Goal: Task Accomplishment & Management: Use online tool/utility

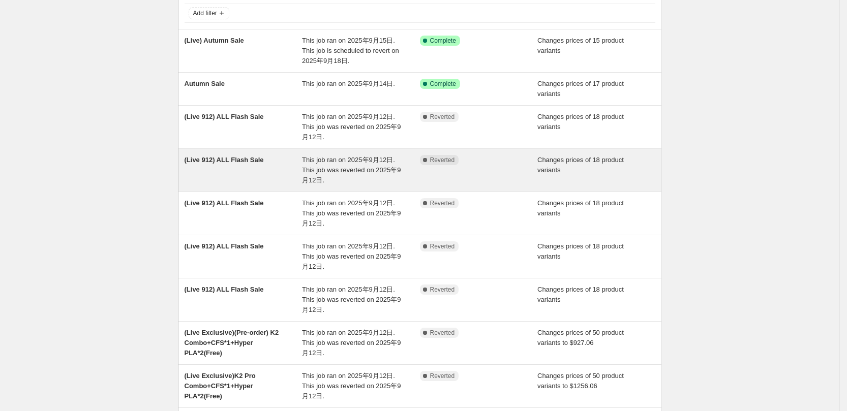
scroll to position [191, 0]
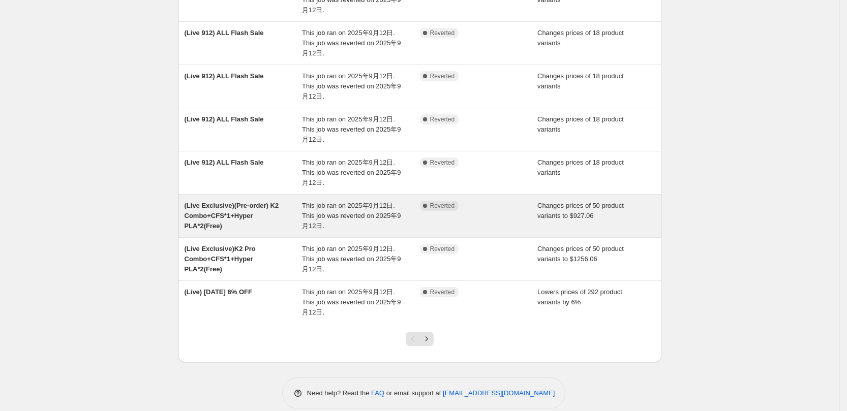
click at [251, 213] on span "(Live Exclusive)(Pre-order) K2 Combo+CFS*1+Hyper PLA*2(Free)" at bounding box center [232, 216] width 95 height 28
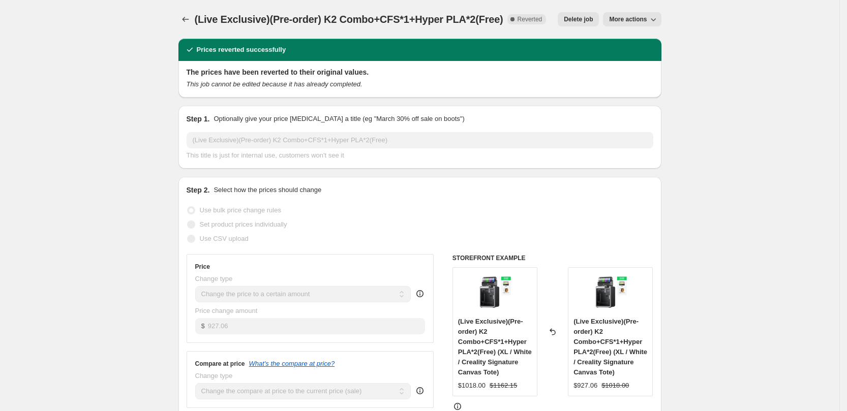
click at [639, 16] on span "More actions" at bounding box center [628, 19] width 38 height 8
click at [630, 41] on span "Copy to new job" at bounding box center [638, 41] width 47 height 8
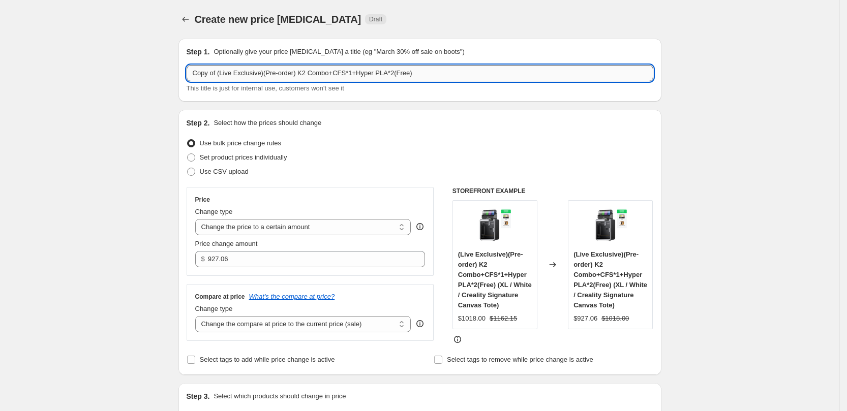
click at [222, 73] on input "Copy of (Live Exclusive)(Pre-order) K2 Combo+CFS*1+Hyper PLA*2(Free)" at bounding box center [420, 73] width 467 height 16
drag, startPoint x: 221, startPoint y: 73, endPoint x: 127, endPoint y: 77, distance: 94.2
type input "(Live Exclusive)(Pre-order) K2 Combo+CFS*1+Hyper PLA*2(Free)"
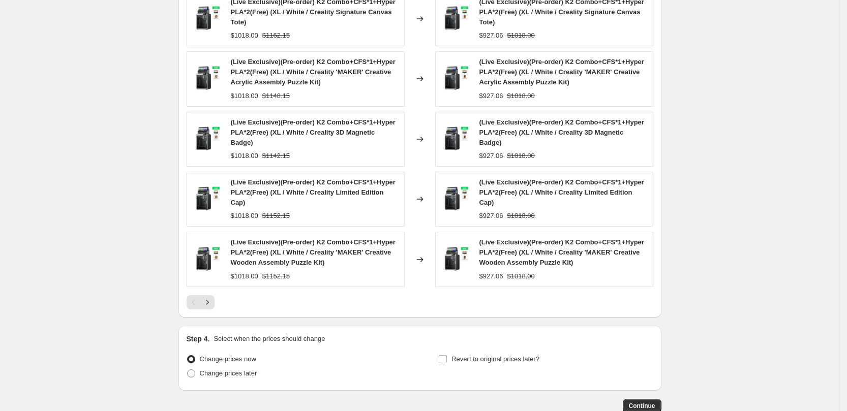
scroll to position [612, 0]
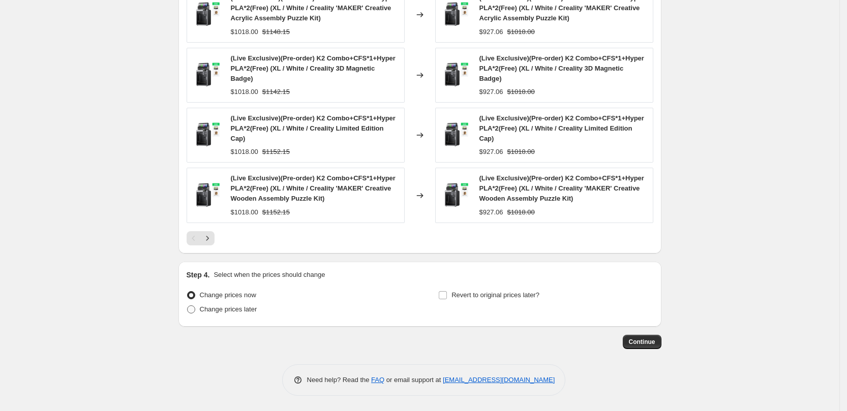
click at [242, 311] on span "Change prices later" at bounding box center [228, 310] width 57 height 8
click at [188, 306] on input "Change prices later" at bounding box center [187, 306] width 1 height 1
radio input "true"
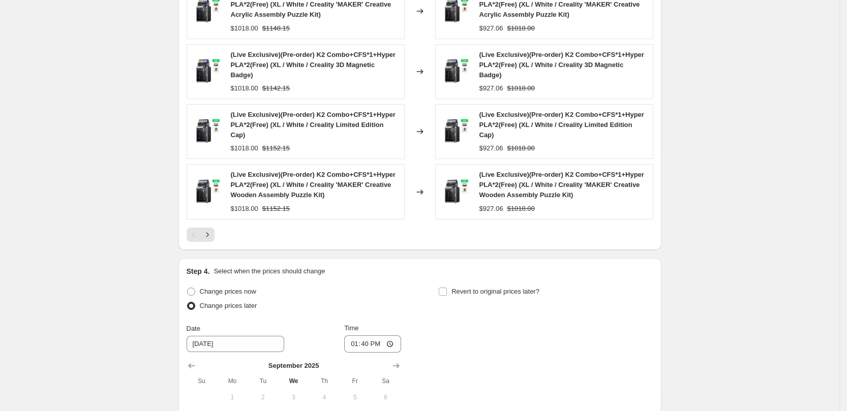
scroll to position [739, 0]
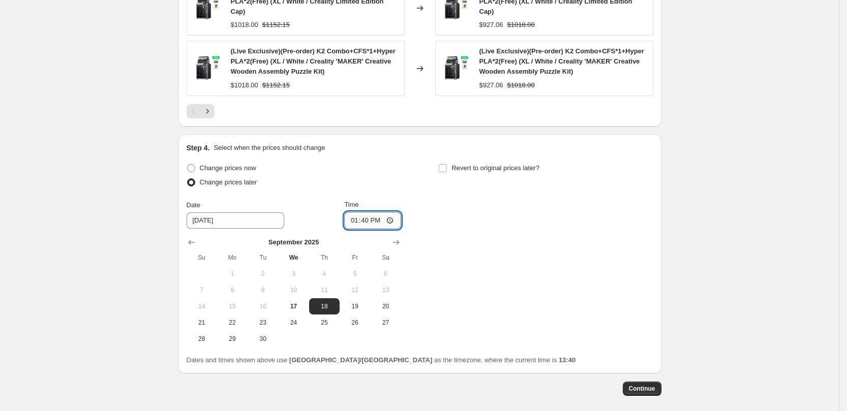
click at [374, 220] on input "13:40" at bounding box center [372, 220] width 57 height 17
type input "08:15"
click at [556, 269] on div "Change prices now Change prices later Date [DATE] Time 08:[DATE] Mo Tu We Th Fr…" at bounding box center [420, 254] width 467 height 186
click at [479, 172] on span "Revert to original prices later?" at bounding box center [496, 168] width 88 height 10
click at [447, 172] on input "Revert to original prices later?" at bounding box center [443, 168] width 8 height 8
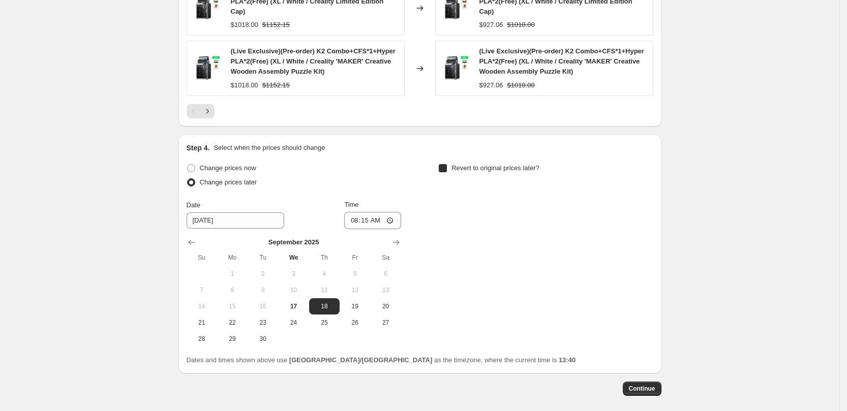
checkbox input "true"
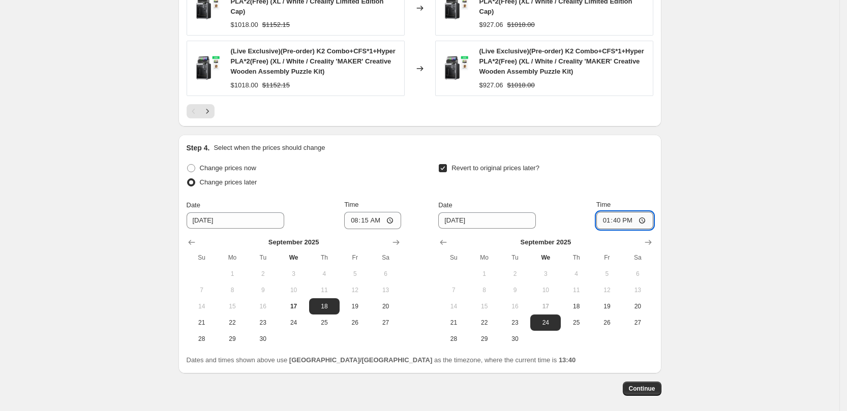
click at [627, 221] on input "13:40" at bounding box center [625, 220] width 57 height 17
click at [587, 303] on span "18" at bounding box center [576, 307] width 22 height 8
type input "[DATE]"
click at [620, 221] on input "13:40" at bounding box center [625, 220] width 57 height 17
type input "13:00"
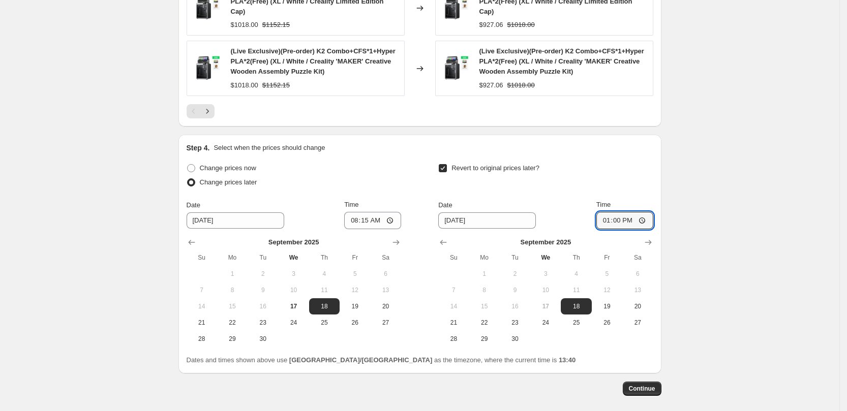
click at [597, 179] on div "Revert to original prices later?" at bounding box center [545, 176] width 215 height 31
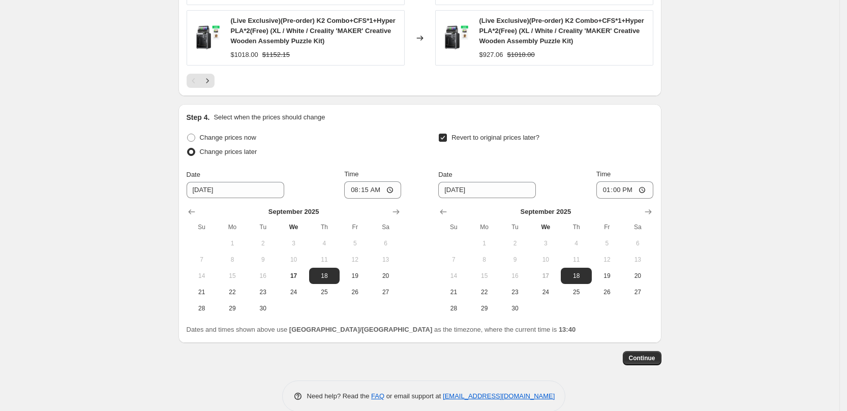
scroll to position [786, 0]
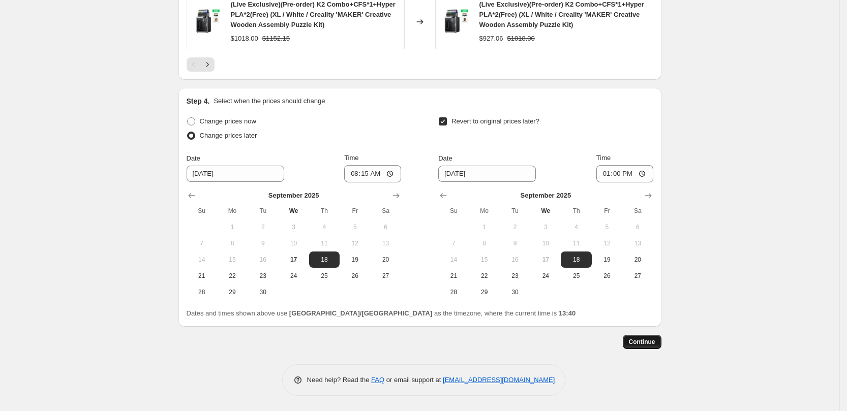
click at [648, 340] on span "Continue" at bounding box center [642, 342] width 26 height 8
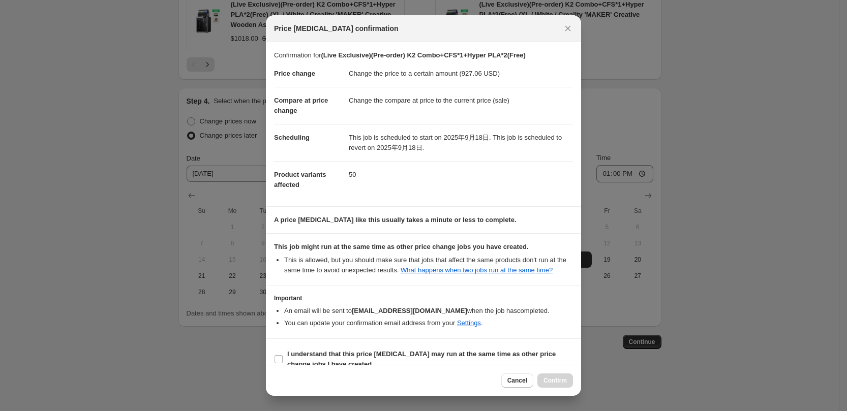
click at [329, 375] on div "Cancel Confirm" at bounding box center [423, 381] width 299 height 14
click at [333, 368] on div "Cancel Confirm" at bounding box center [423, 380] width 315 height 31
click at [348, 359] on span "I understand that this price [MEDICAL_DATA] may run at the same time as other p…" at bounding box center [430, 359] width 286 height 20
click at [283, 359] on input "I understand that this price [MEDICAL_DATA] may run at the same time as other p…" at bounding box center [279, 360] width 8 height 8
checkbox input "true"
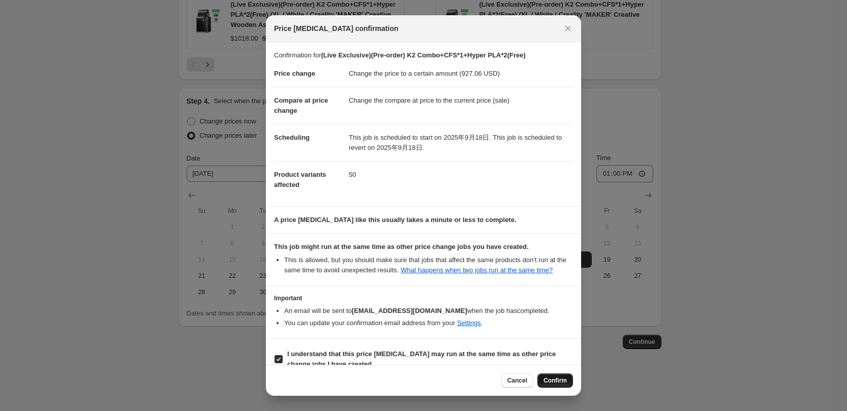
click at [563, 383] on span "Confirm" at bounding box center [555, 381] width 23 height 8
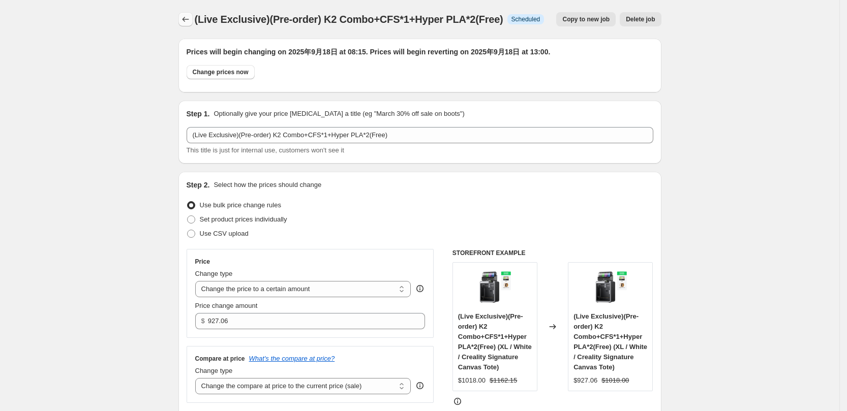
click at [183, 14] on button "Price change jobs" at bounding box center [186, 19] width 14 height 14
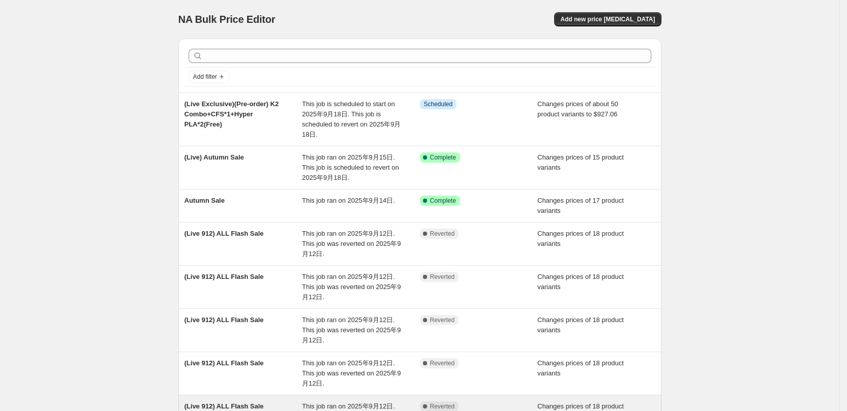
scroll to position [214, 0]
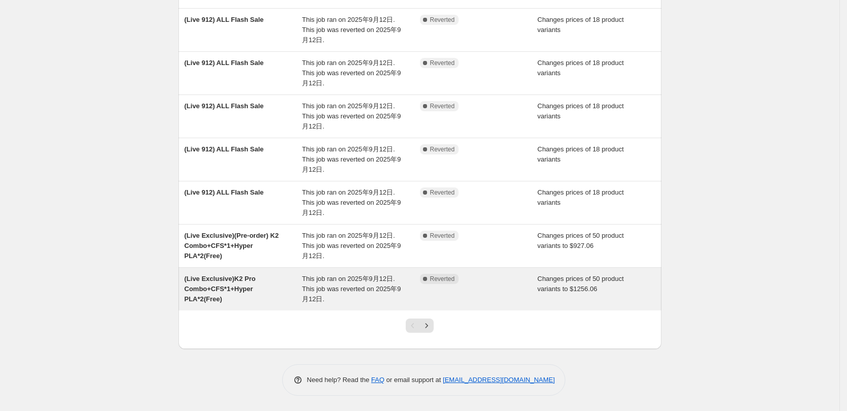
click at [279, 309] on div "(Live Exclusive)K2 Pro Combo+CFS*1+Hyper PLA*2(Free) This job ran on 2025年9月12日…" at bounding box center [420, 289] width 483 height 43
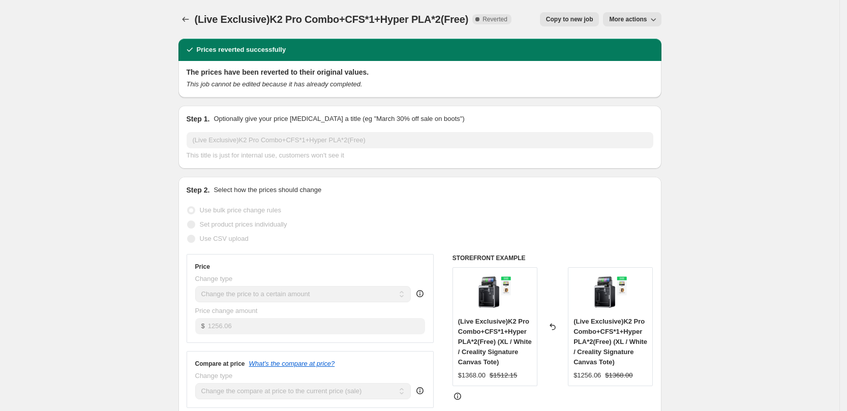
click at [561, 25] on button "Copy to new job" at bounding box center [570, 19] width 60 height 14
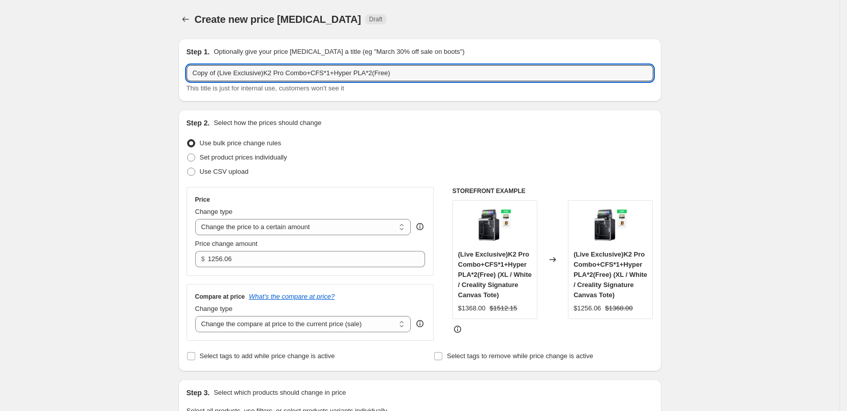
drag, startPoint x: 220, startPoint y: 77, endPoint x: 109, endPoint y: 68, distance: 111.8
type input "(Live Exclusive)K2 Pro Combo+CFS*1+Hyper PLA*2(Free)"
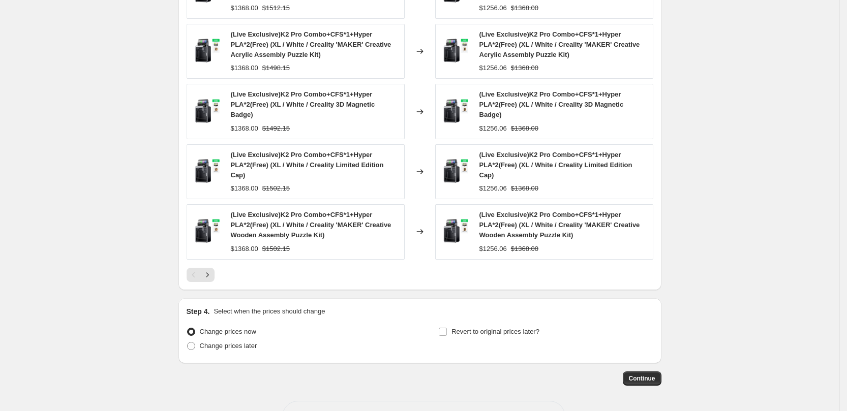
scroll to position [609, 0]
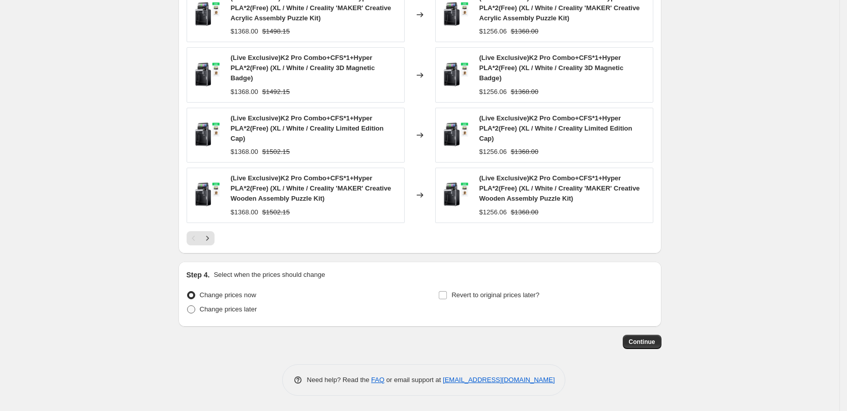
click at [232, 313] on span "Change prices later" at bounding box center [228, 310] width 57 height 8
click at [188, 306] on input "Change prices later" at bounding box center [187, 306] width 1 height 1
radio input "true"
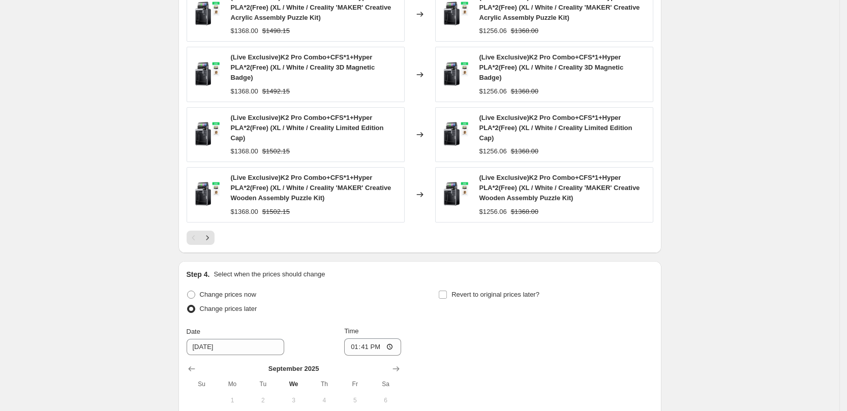
scroll to position [783, 0]
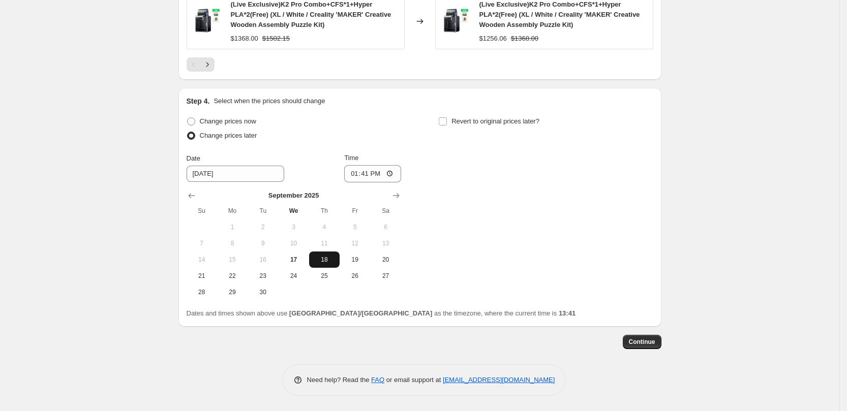
click at [329, 267] on button "18" at bounding box center [324, 260] width 31 height 16
click at [371, 172] on input "13:41" at bounding box center [372, 173] width 57 height 17
type input "08:15"
click at [460, 124] on span "Revert to original prices later?" at bounding box center [496, 121] width 88 height 8
click at [447, 124] on input "Revert to original prices later?" at bounding box center [443, 121] width 8 height 8
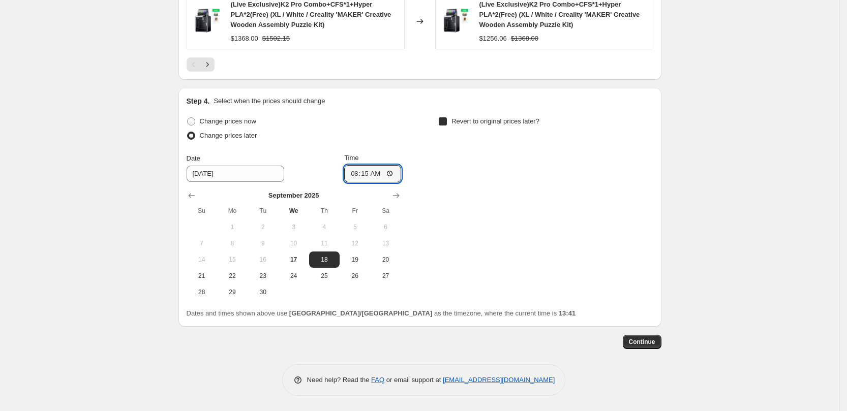
checkbox input "true"
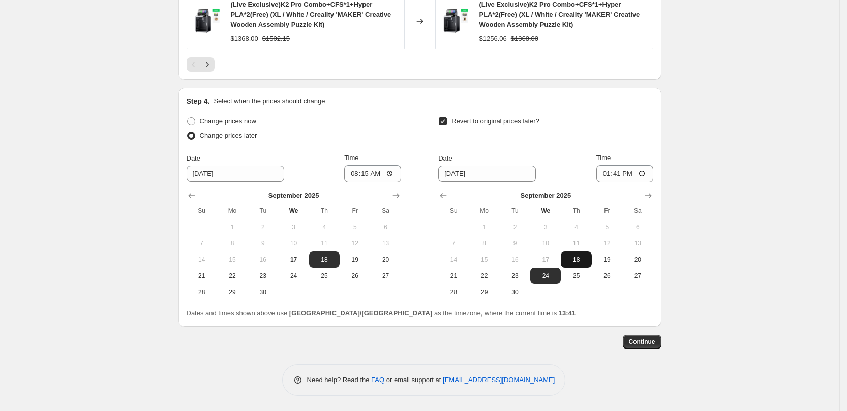
click at [580, 252] on button "18" at bounding box center [576, 260] width 31 height 16
type input "[DATE]"
click at [632, 177] on input "13:41" at bounding box center [625, 173] width 57 height 17
type input "13:00"
drag, startPoint x: 756, startPoint y: 258, endPoint x: 753, endPoint y: 263, distance: 5.9
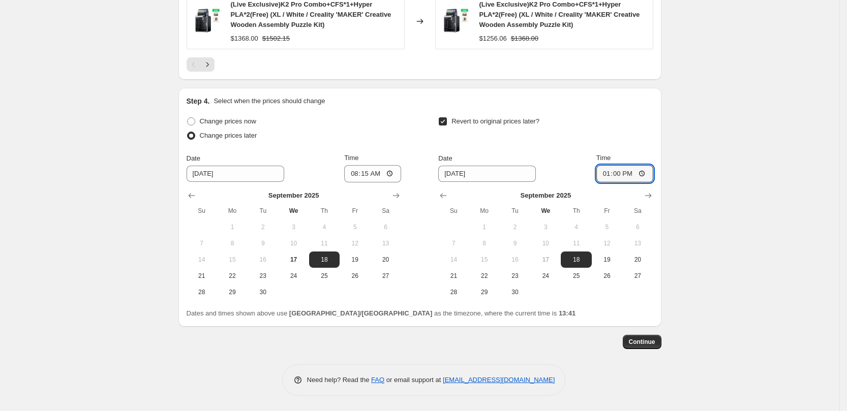
click at [645, 343] on span "Continue" at bounding box center [642, 342] width 26 height 8
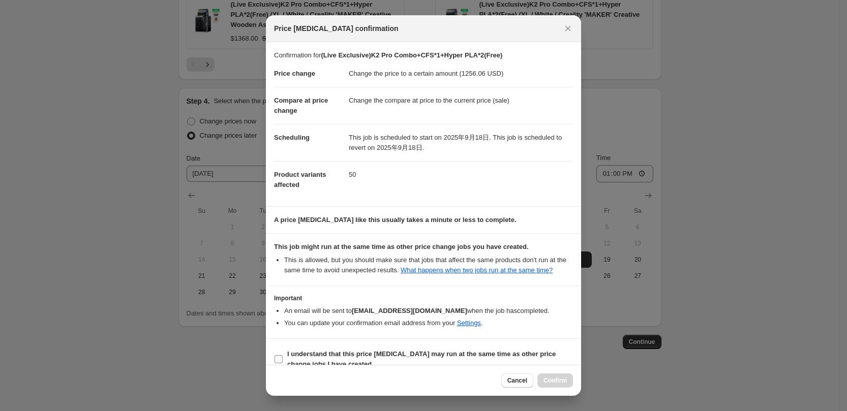
click at [538, 357] on b "I understand that this price [MEDICAL_DATA] may run at the same time as other p…" at bounding box center [421, 359] width 269 height 18
click at [283, 357] on input "I understand that this price [MEDICAL_DATA] may run at the same time as other p…" at bounding box center [279, 360] width 8 height 8
checkbox input "true"
click at [551, 379] on span "Confirm" at bounding box center [555, 381] width 23 height 8
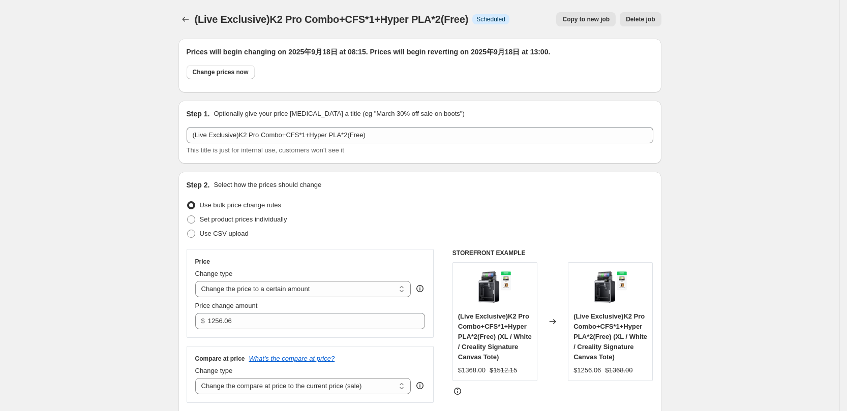
click at [191, 18] on icon "Price change jobs" at bounding box center [186, 19] width 10 height 10
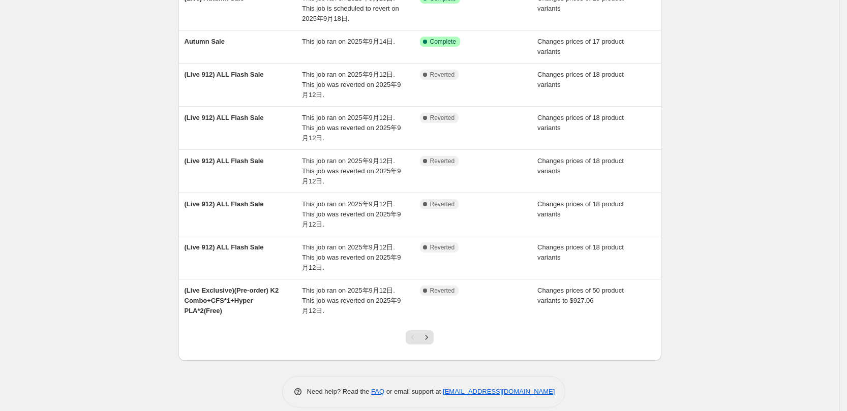
scroll to position [224, 0]
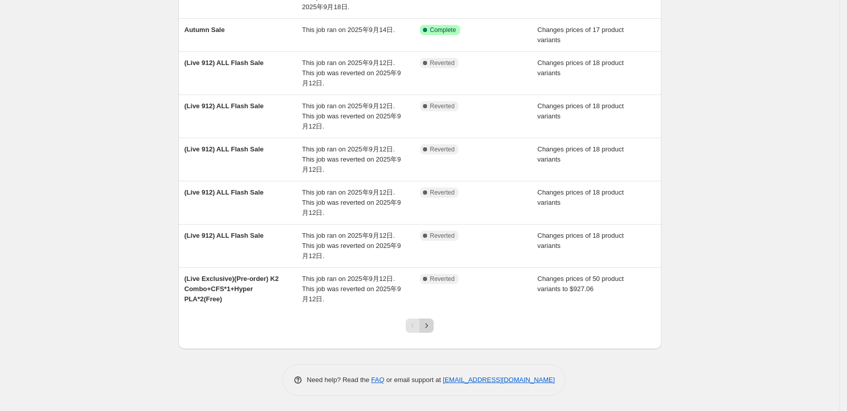
click at [429, 328] on icon "Next" at bounding box center [427, 326] width 10 height 10
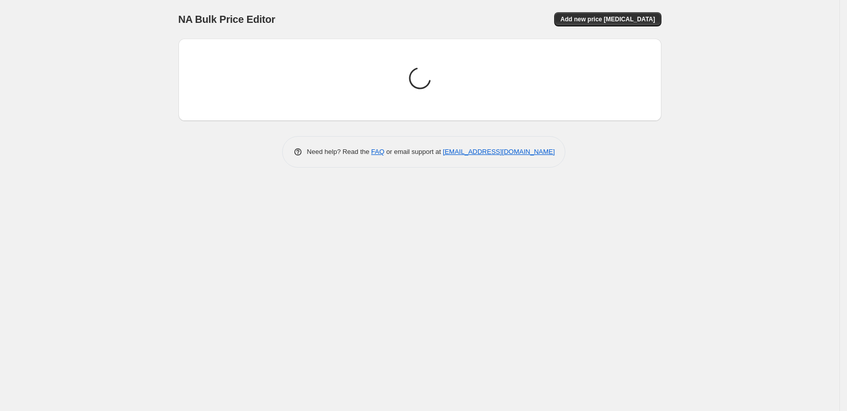
scroll to position [0, 0]
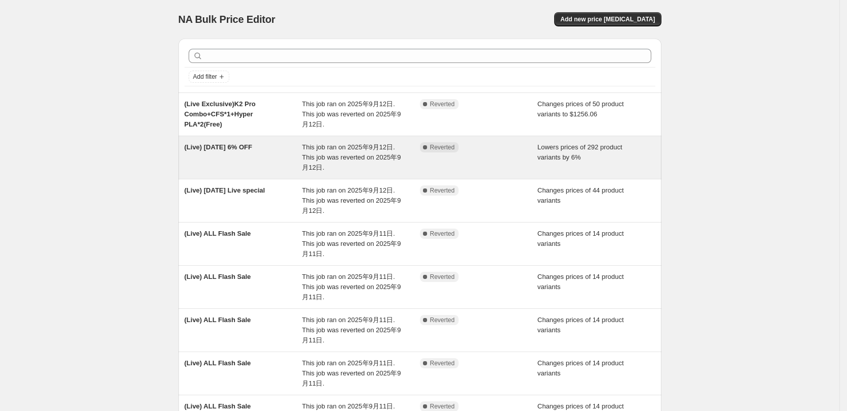
click at [388, 153] on span "This job ran on 2025年9月12日. This job was reverted on 2025年9月12日." at bounding box center [351, 157] width 99 height 28
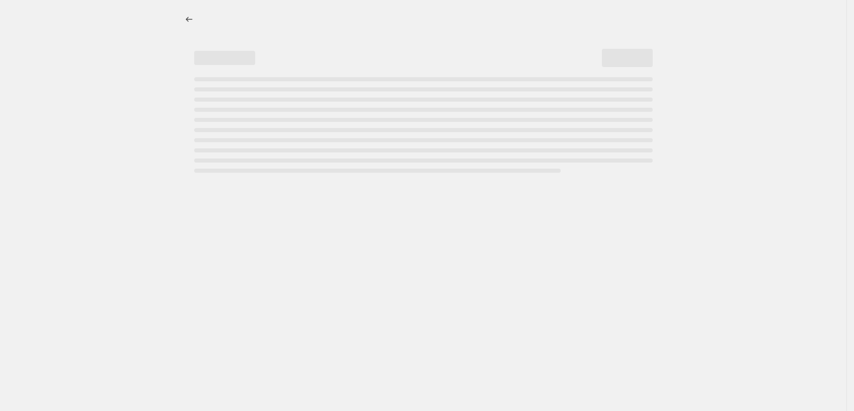
select select "percentage"
select select "collection"
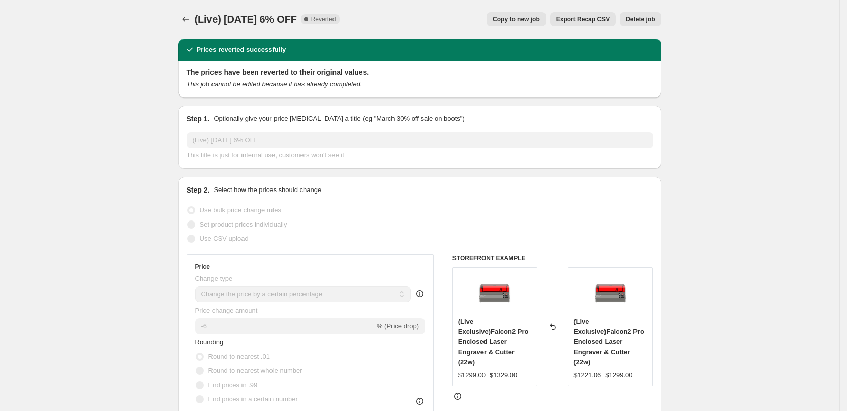
click at [520, 23] on button "Copy to new job" at bounding box center [517, 19] width 60 height 14
select select "percentage"
select select "collection"
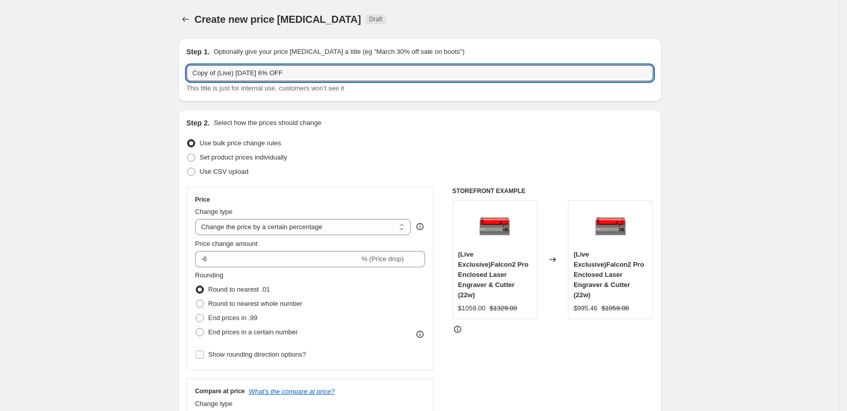
drag, startPoint x: 221, startPoint y: 72, endPoint x: 140, endPoint y: 71, distance: 80.4
type input "(Live) [DATE] 6% OFF"
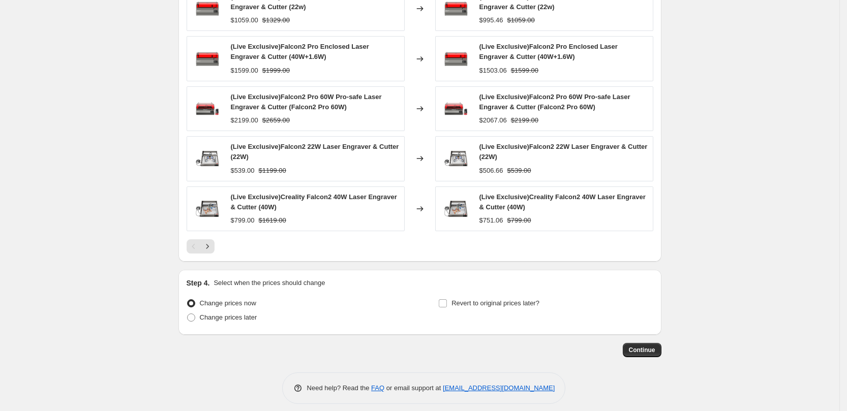
scroll to position [736, 0]
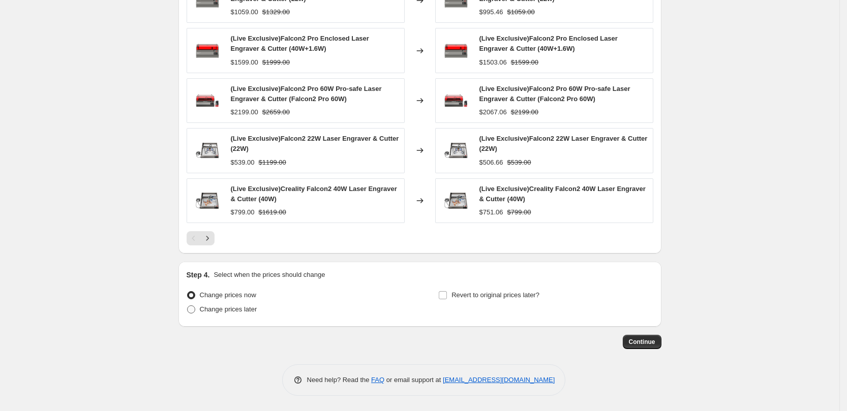
click at [227, 308] on span "Change prices later" at bounding box center [228, 310] width 57 height 8
click at [188, 306] on input "Change prices later" at bounding box center [187, 306] width 1 height 1
radio input "true"
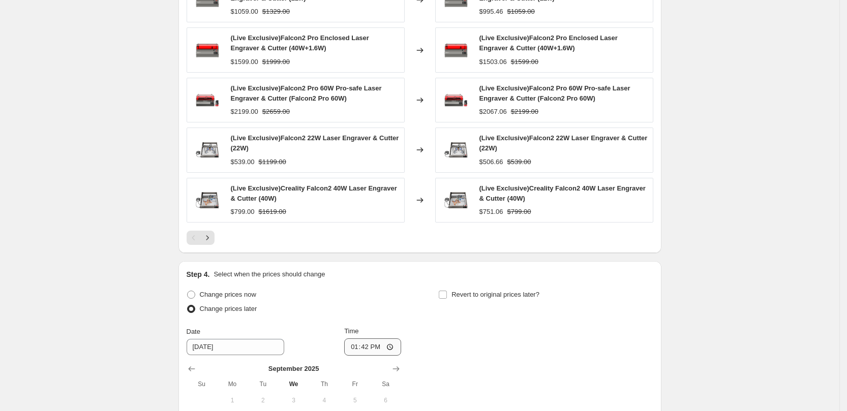
scroll to position [910, 0]
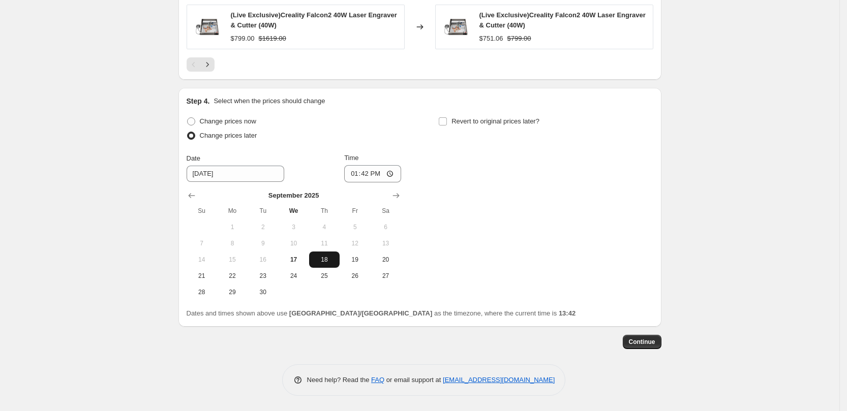
click at [329, 262] on span "18" at bounding box center [324, 260] width 22 height 8
click at [371, 172] on input "13:42" at bounding box center [372, 173] width 57 height 17
type input "08:15"
click at [459, 132] on div "Revert to original prices later?" at bounding box center [545, 129] width 215 height 31
click at [459, 127] on label "Revert to original prices later?" at bounding box center [488, 121] width 101 height 14
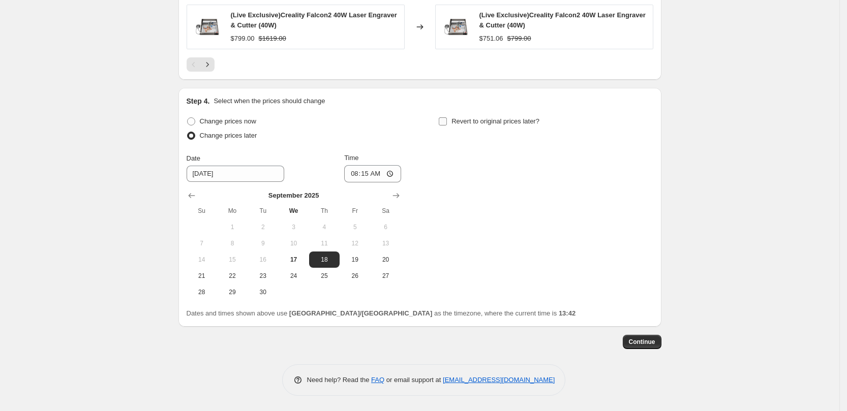
click at [447, 126] on input "Revert to original prices later?" at bounding box center [443, 121] width 8 height 8
checkbox input "true"
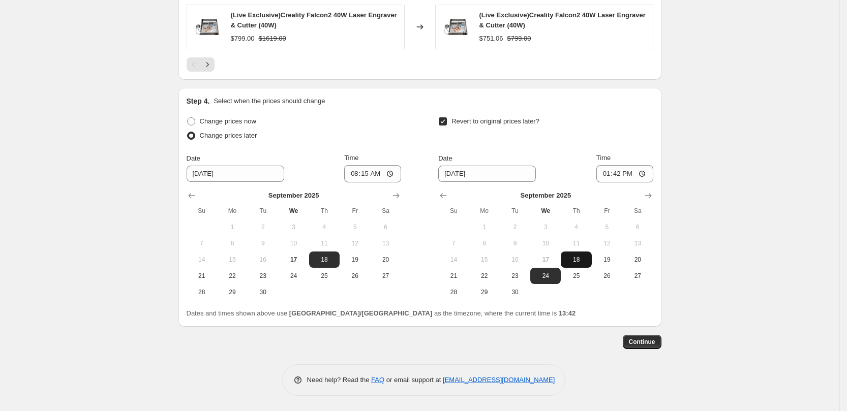
click at [580, 264] on button "18" at bounding box center [576, 260] width 31 height 16
type input "[DATE]"
click at [624, 174] on input "13:42" at bounding box center [625, 173] width 57 height 17
type input "13:00"
click at [647, 344] on span "Continue" at bounding box center [642, 342] width 26 height 8
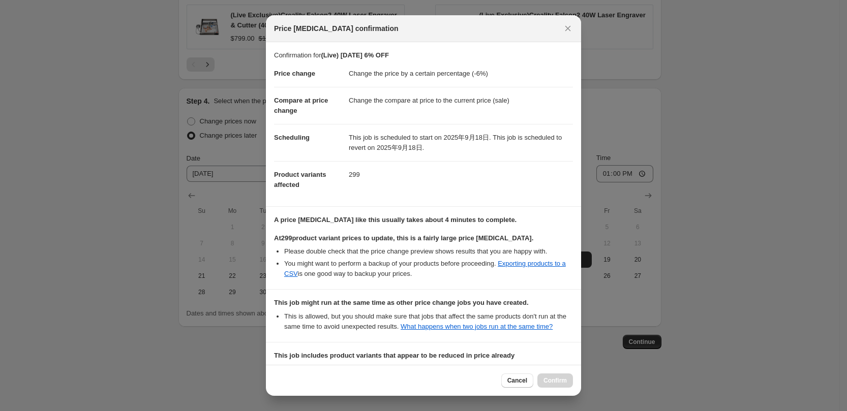
scroll to position [134, 0]
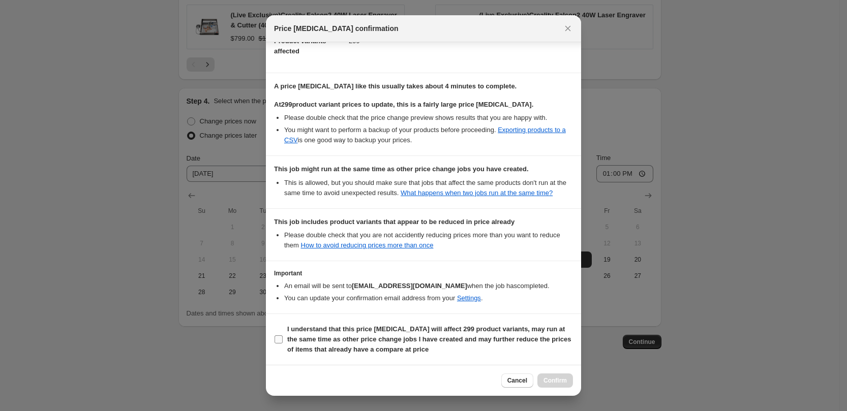
click at [324, 351] on b "I understand that this price [MEDICAL_DATA] will affect 299 product variants, m…" at bounding box center [429, 339] width 284 height 28
click at [283, 344] on input "I understand that this price [MEDICAL_DATA] will affect 299 product variants, m…" at bounding box center [279, 340] width 8 height 8
checkbox input "true"
click at [565, 383] on span "Confirm" at bounding box center [555, 381] width 23 height 8
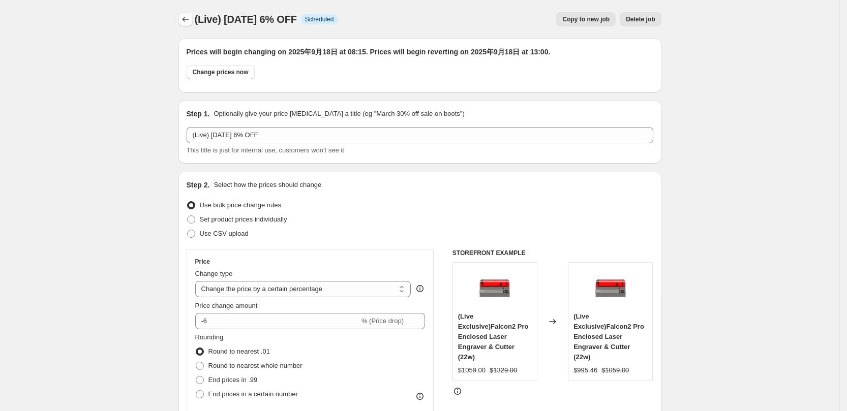
click at [189, 23] on icon "Price change jobs" at bounding box center [186, 19] width 10 height 10
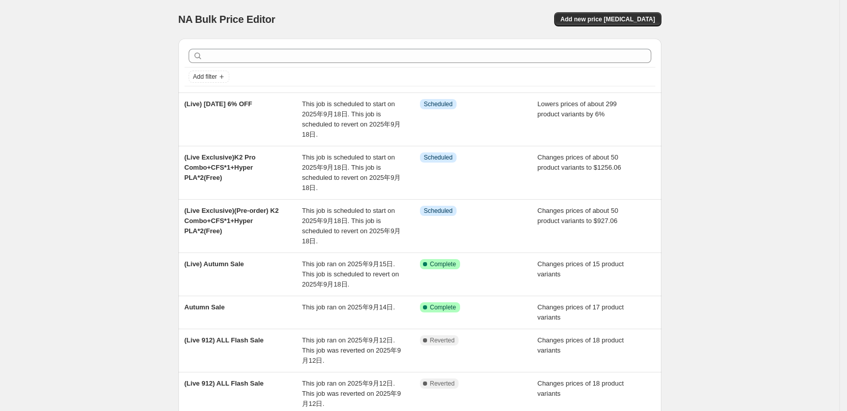
click at [687, 234] on div "NA Bulk Price Editor. This page is ready NA Bulk Price Editor Add new price [ME…" at bounding box center [420, 323] width 840 height 646
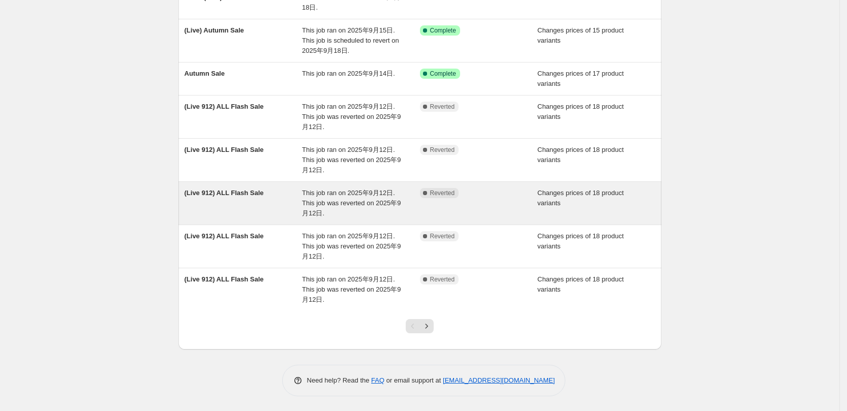
scroll to position [234, 0]
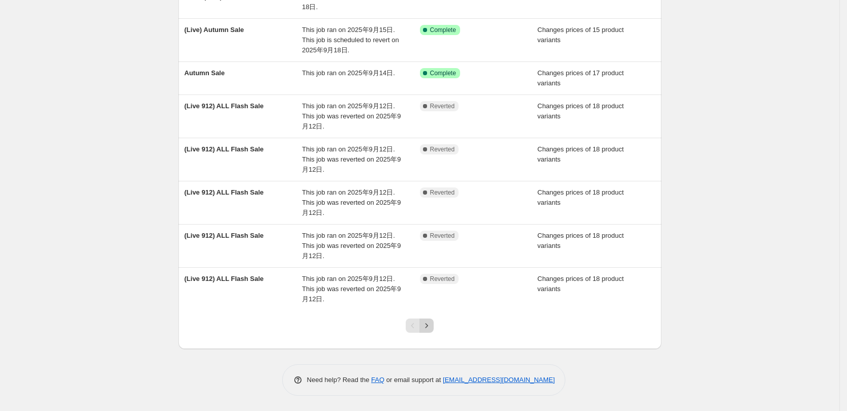
click at [432, 324] on icon "Next" at bounding box center [427, 326] width 10 height 10
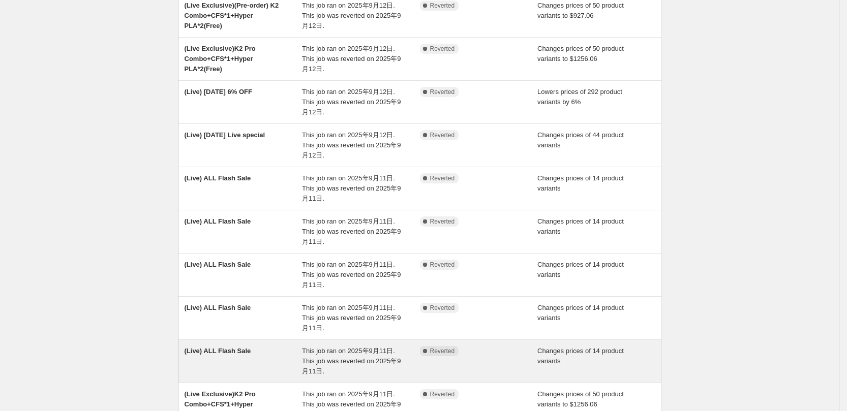
scroll to position [0, 0]
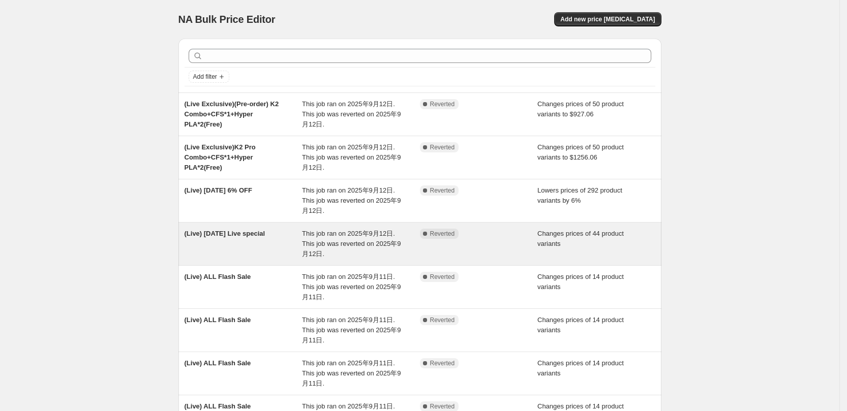
click at [315, 233] on span "This job ran on 2025年9月12日. This job was reverted on 2025年9月12日." at bounding box center [351, 244] width 99 height 28
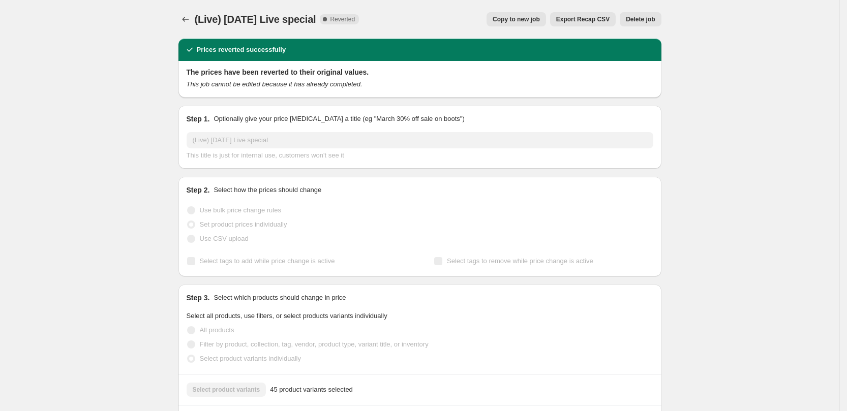
click at [510, 26] on div "(Live) [DATE] Live special. This page is ready (Live) [DATE] Live special Compl…" at bounding box center [420, 19] width 483 height 39
click at [513, 23] on button "Copy to new job" at bounding box center [517, 19] width 60 height 14
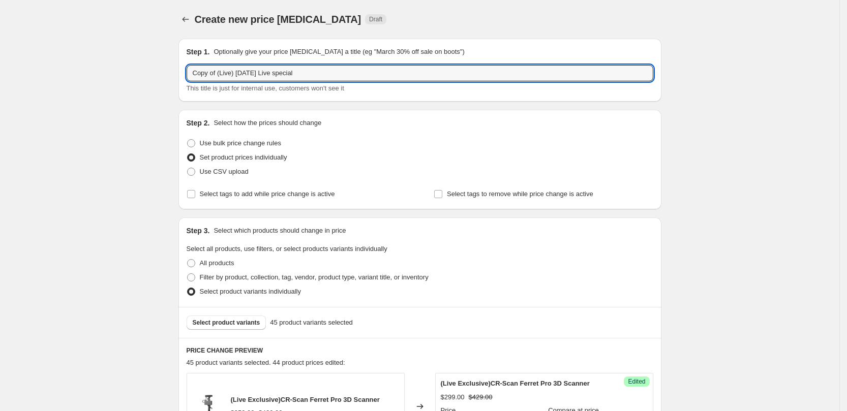
drag, startPoint x: 220, startPoint y: 73, endPoint x: 162, endPoint y: 72, distance: 58.0
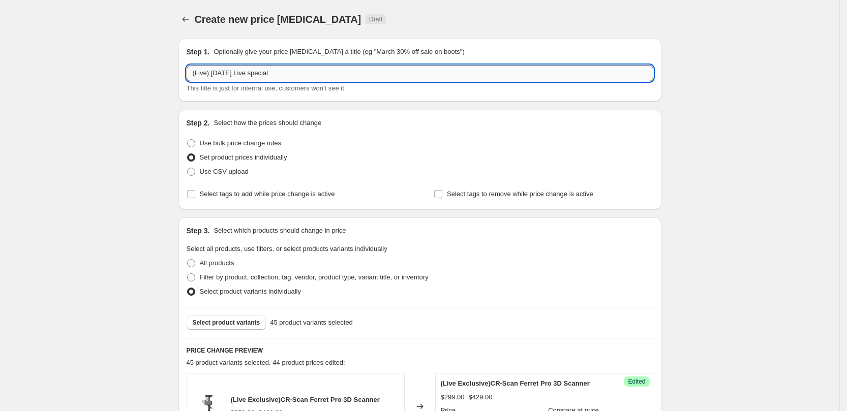
drag, startPoint x: 231, startPoint y: 72, endPoint x: 226, endPoint y: 73, distance: 5.7
click at [226, 73] on input "(Live) [DATE] Live special" at bounding box center [420, 73] width 467 height 16
type input "(Live) [DATE] Live special"
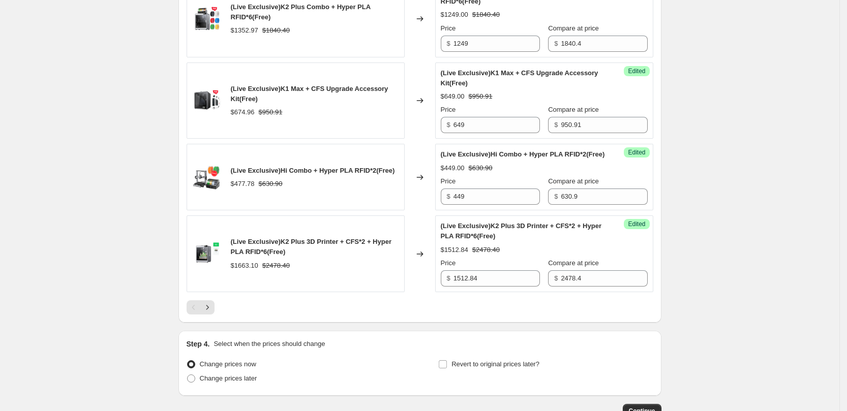
scroll to position [1750, 0]
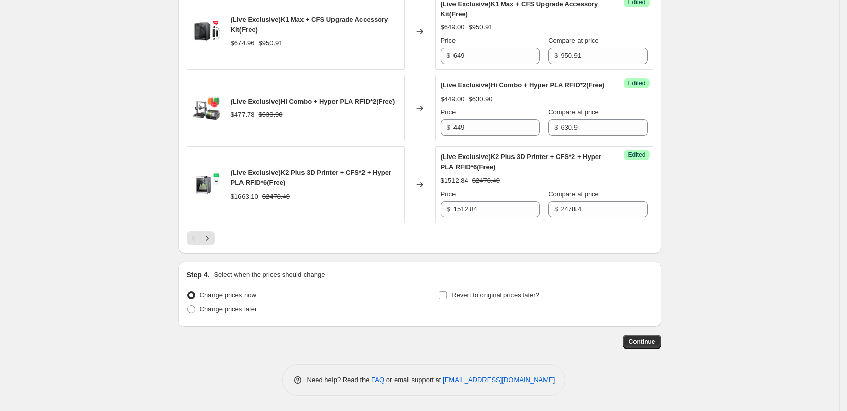
click at [215, 318] on div "Change prices now Change prices later" at bounding box center [294, 303] width 215 height 31
click at [226, 311] on span "Change prices later" at bounding box center [228, 310] width 57 height 8
click at [188, 306] on input "Change prices later" at bounding box center [187, 306] width 1 height 1
radio input "true"
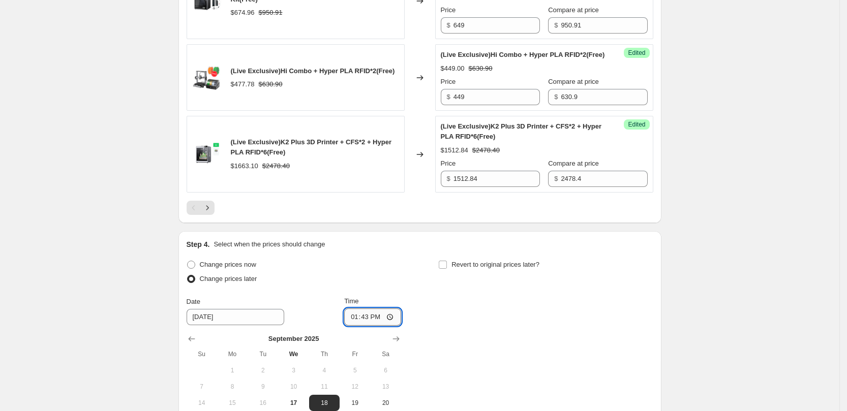
click at [364, 326] on input "13:43" at bounding box center [372, 317] width 57 height 17
type input "08:15"
click at [479, 269] on span "Revert to original prices later?" at bounding box center [496, 265] width 88 height 8
click at [447, 269] on input "Revert to original prices later?" at bounding box center [443, 265] width 8 height 8
checkbox input "true"
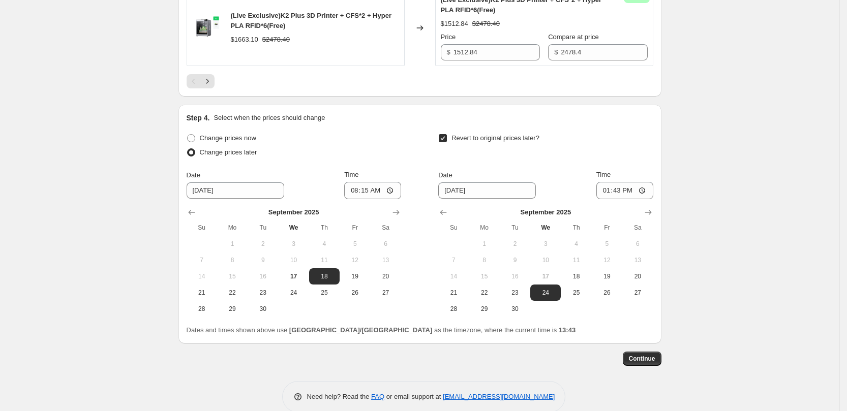
scroll to position [1877, 0]
click at [581, 280] on span "18" at bounding box center [576, 276] width 22 height 8
type input "[DATE]"
click at [636, 199] on input "13:43" at bounding box center [625, 190] width 57 height 17
type input "13:00"
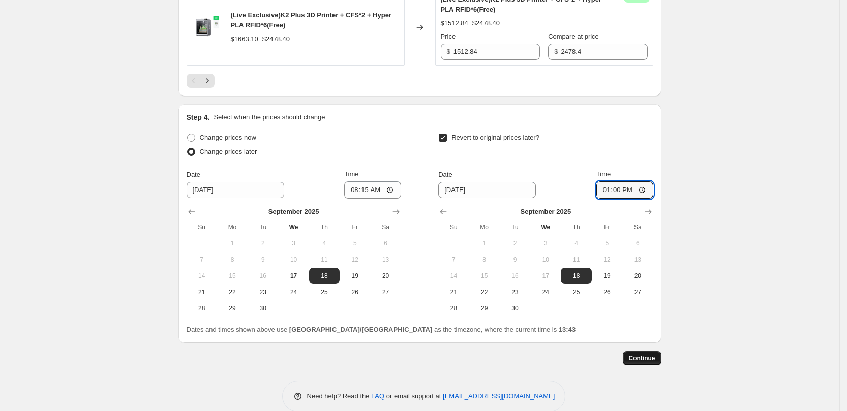
click at [649, 363] on span "Continue" at bounding box center [642, 358] width 26 height 8
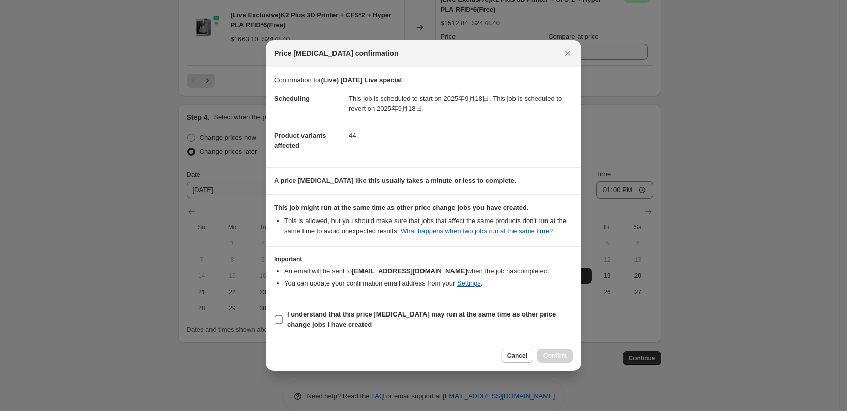
click at [389, 324] on span "I understand that this price [MEDICAL_DATA] may run at the same time as other p…" at bounding box center [430, 320] width 286 height 20
click at [283, 324] on input "I understand that this price [MEDICAL_DATA] may run at the same time as other p…" at bounding box center [279, 320] width 8 height 8
checkbox input "true"
click at [557, 353] on span "Confirm" at bounding box center [555, 356] width 23 height 8
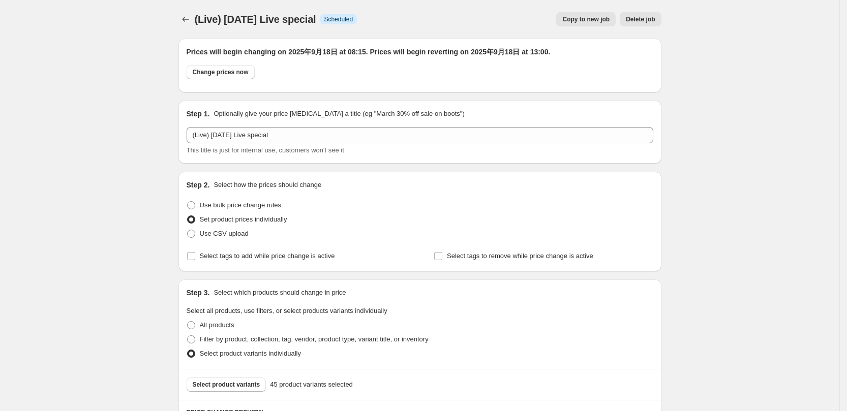
click at [195, 26] on div "(Live) [DATE] Live special. This page is ready (Live) [DATE] Live special Info …" at bounding box center [420, 19] width 483 height 39
click at [191, 22] on icon "Price change jobs" at bounding box center [186, 19] width 10 height 10
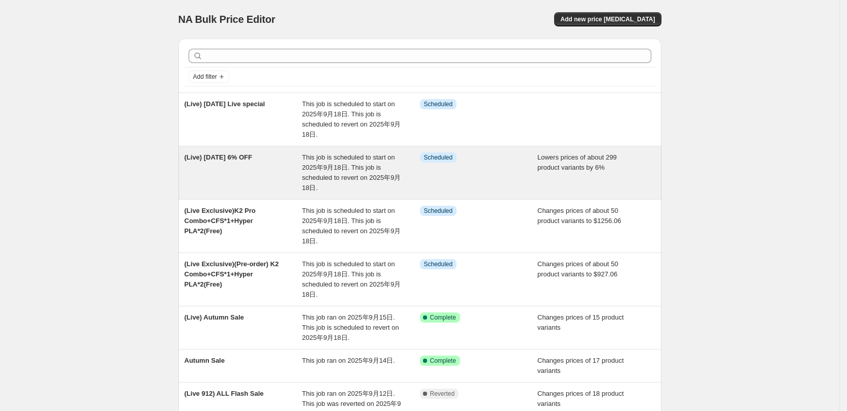
click at [210, 170] on div "(Live) [DATE] 6% OFF" at bounding box center [244, 173] width 118 height 41
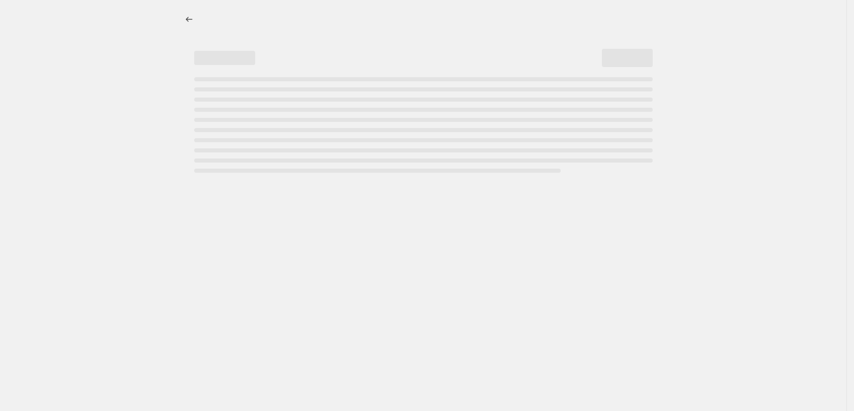
select select "percentage"
select select "collection"
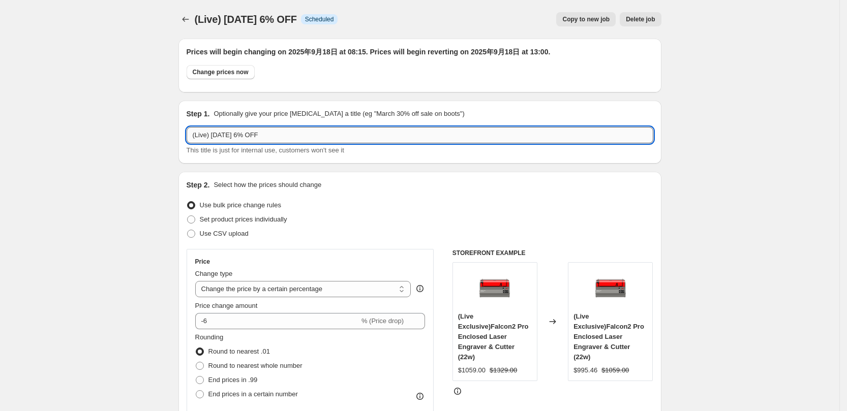
drag, startPoint x: 228, startPoint y: 135, endPoint x: 234, endPoint y: 135, distance: 5.6
click at [234, 135] on input "(Live) [DATE] 6% OFF" at bounding box center [420, 135] width 467 height 16
type input "(Live) [DATE] 6% OFF"
drag, startPoint x: 91, startPoint y: 74, endPoint x: 84, endPoint y: 74, distance: 6.6
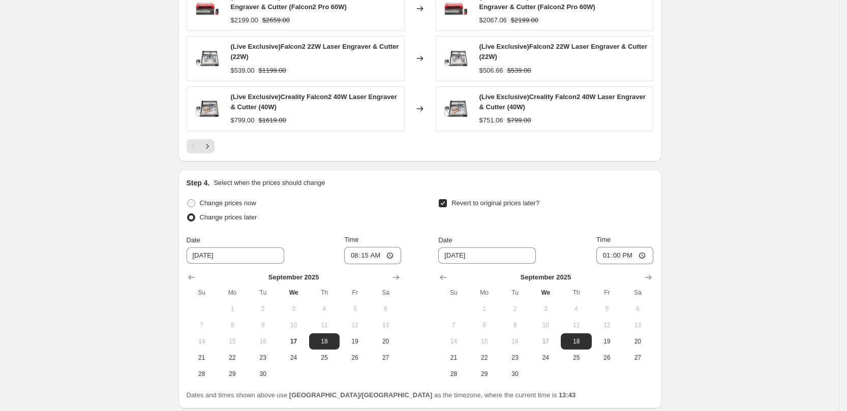
scroll to position [972, 0]
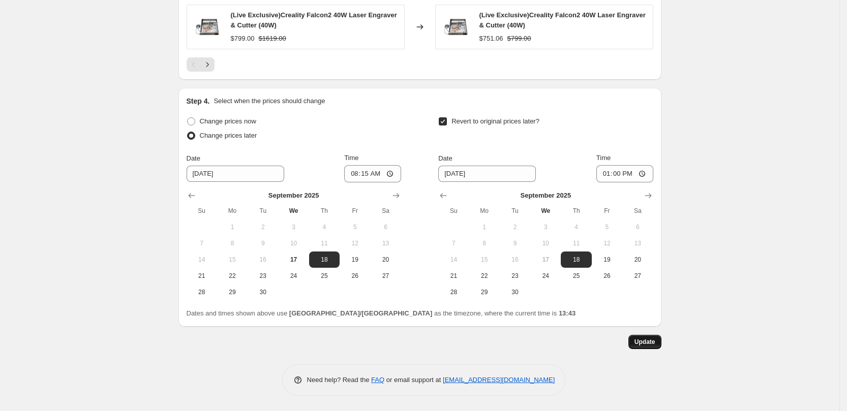
click at [638, 344] on button "Update" at bounding box center [645, 342] width 33 height 14
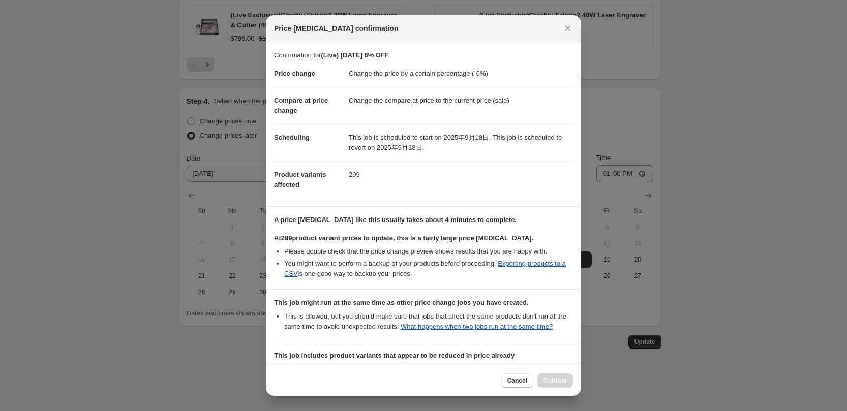
click at [534, 363] on div "This job includes product variants that appear to be reduced in price already P…" at bounding box center [423, 368] width 299 height 34
click at [502, 363] on div "This job includes product variants that appear to be reduced in price already P…" at bounding box center [423, 368] width 299 height 34
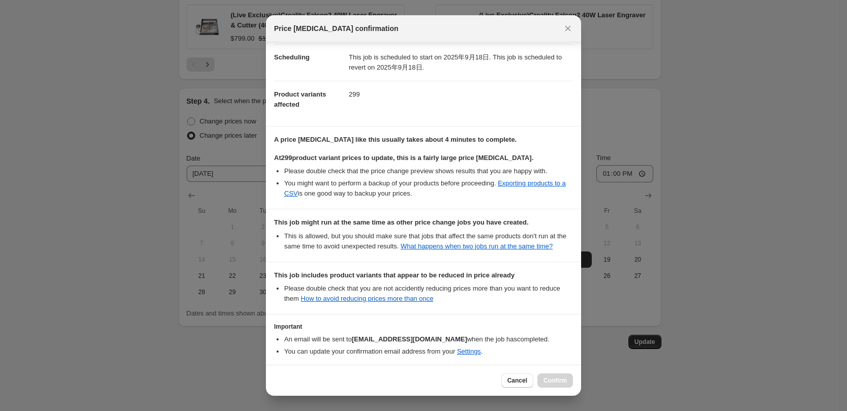
scroll to position [134, 0]
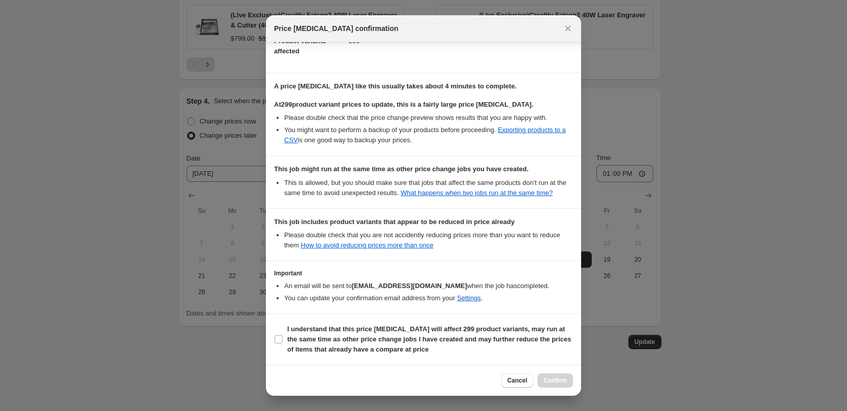
click at [430, 360] on section "I understand that this price [MEDICAL_DATA] will affect 299 product variants, m…" at bounding box center [423, 339] width 315 height 51
click at [504, 344] on span "I understand that this price [MEDICAL_DATA] will affect 299 product variants, m…" at bounding box center [430, 339] width 286 height 31
click at [283, 344] on input "I understand that this price [MEDICAL_DATA] will affect 299 product variants, m…" at bounding box center [279, 340] width 8 height 8
checkbox input "true"
click at [562, 389] on div "Cancel Confirm" at bounding box center [423, 380] width 315 height 31
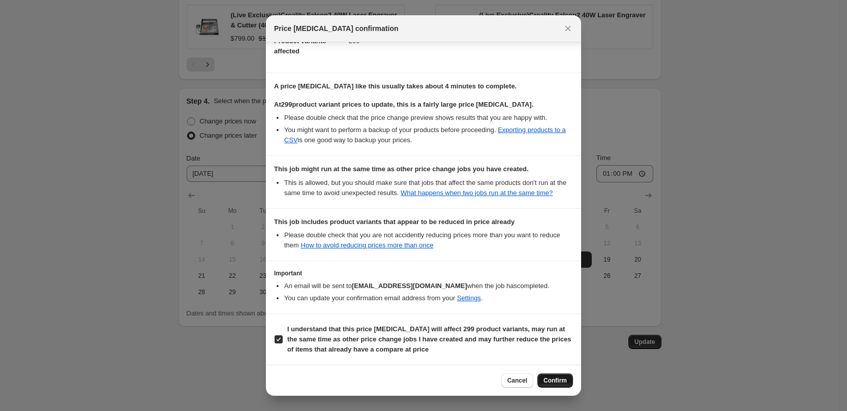
click at [560, 385] on button "Confirm" at bounding box center [556, 381] width 36 height 14
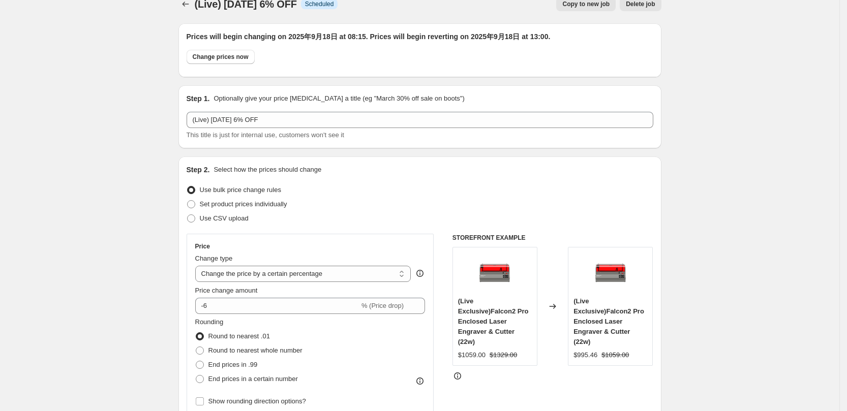
scroll to position [0, 0]
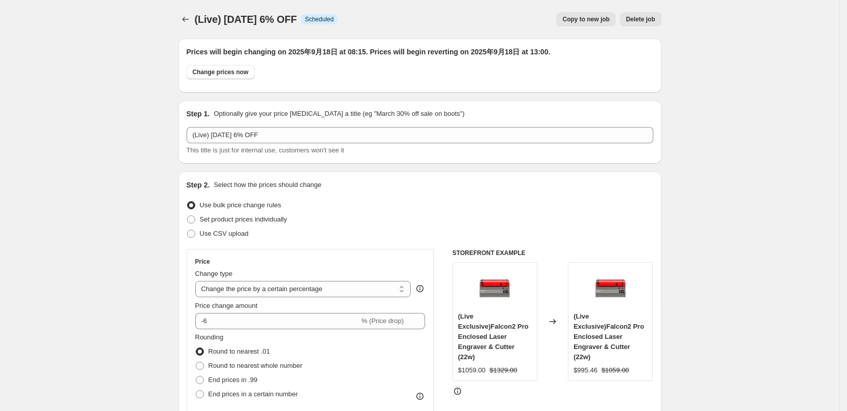
click at [189, 20] on icon "Price change jobs" at bounding box center [186, 19] width 10 height 10
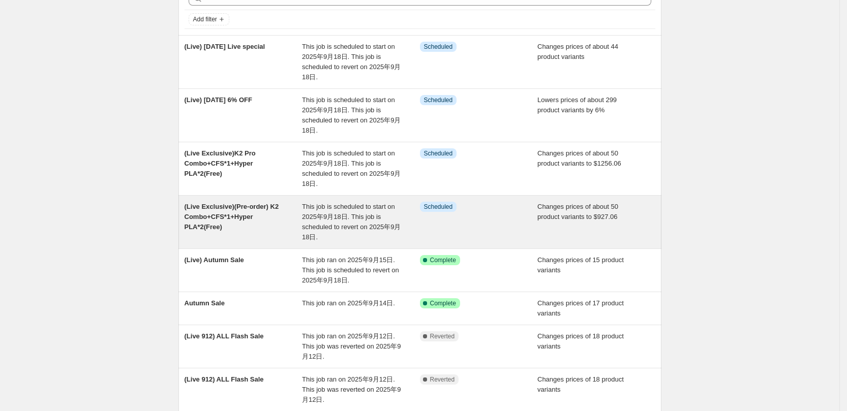
scroll to position [127, 0]
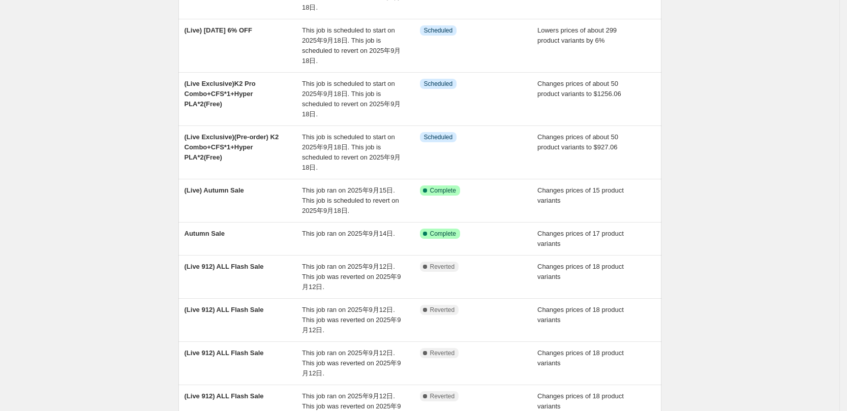
click at [122, 356] on div "NA Bulk Price Editor. This page is ready NA Bulk Price Editor Add new price [ME…" at bounding box center [420, 201] width 840 height 656
click at [739, 240] on div "NA Bulk Price Editor. This page is ready NA Bulk Price Editor Add new price [ME…" at bounding box center [420, 201] width 840 height 656
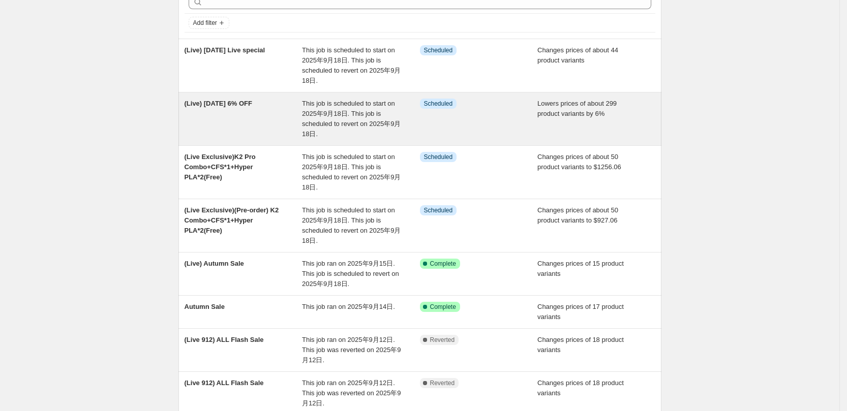
scroll to position [0, 0]
